Goal: Find contact information: Find contact information

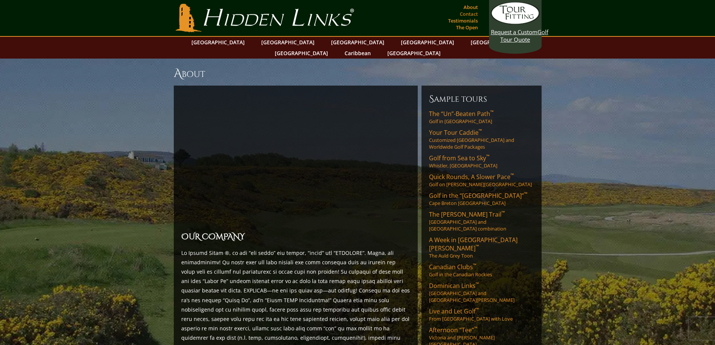
click at [471, 14] on link "Contact" at bounding box center [469, 14] width 22 height 11
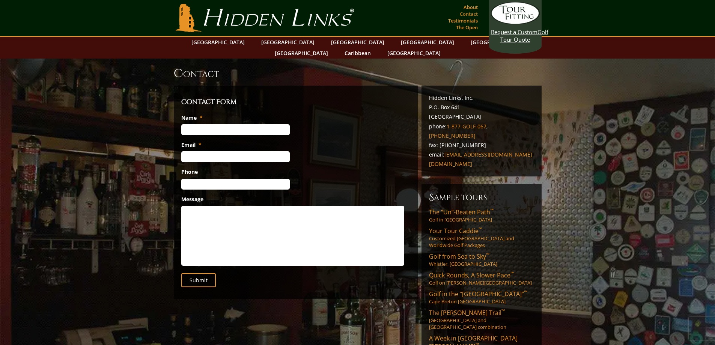
click at [474, 9] on link "Contact" at bounding box center [469, 14] width 22 height 11
